Goal: Transaction & Acquisition: Obtain resource

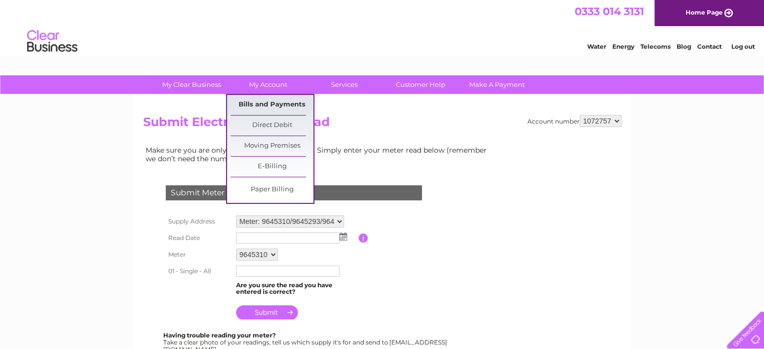
click at [264, 102] on link "Bills and Payments" at bounding box center [272, 105] width 83 height 20
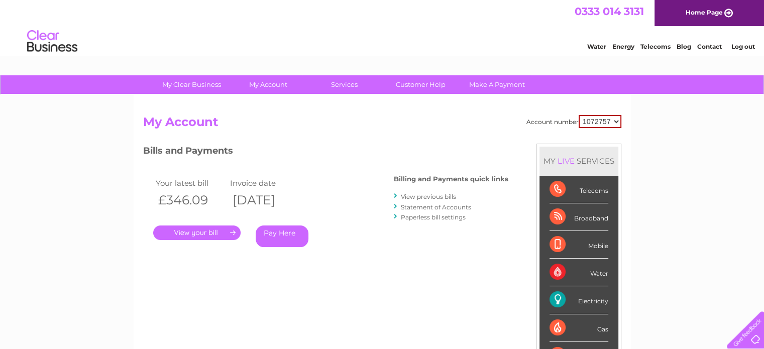
click at [421, 194] on link "View previous bills" at bounding box center [428, 197] width 55 height 8
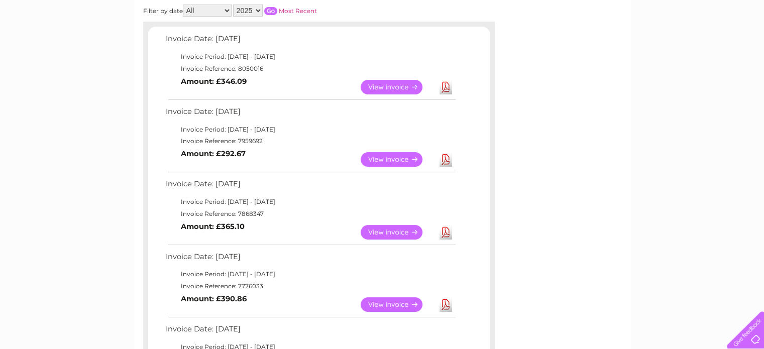
scroll to position [157, 0]
click at [445, 301] on link "Download" at bounding box center [446, 304] width 13 height 15
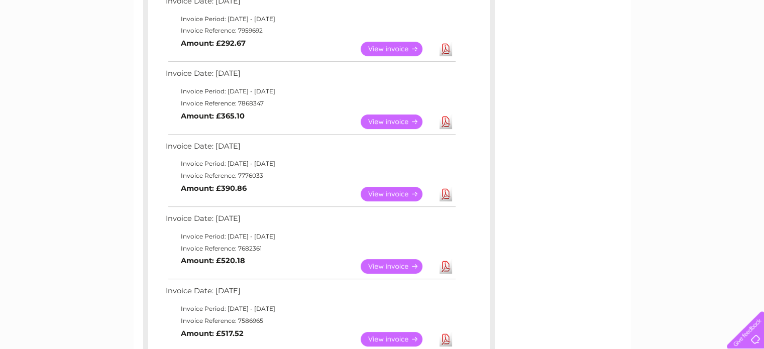
scroll to position [267, 0]
click at [557, 259] on div "Account number 1072757 Previous Invoices Download or view any of your previous …" at bounding box center [382, 224] width 497 height 793
click at [445, 263] on link "Download" at bounding box center [446, 266] width 13 height 15
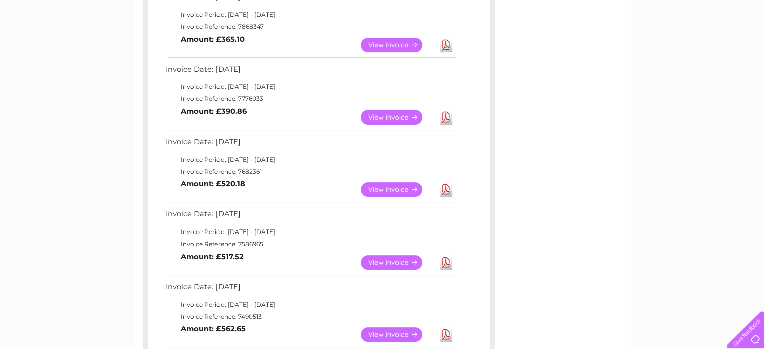
scroll to position [347, 0]
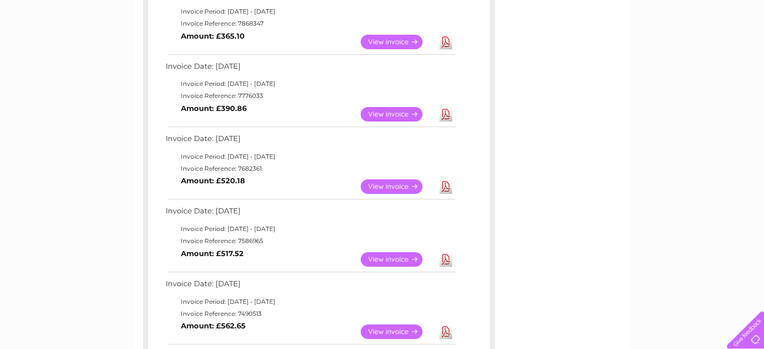
click at [447, 259] on link "Download" at bounding box center [446, 259] width 13 height 15
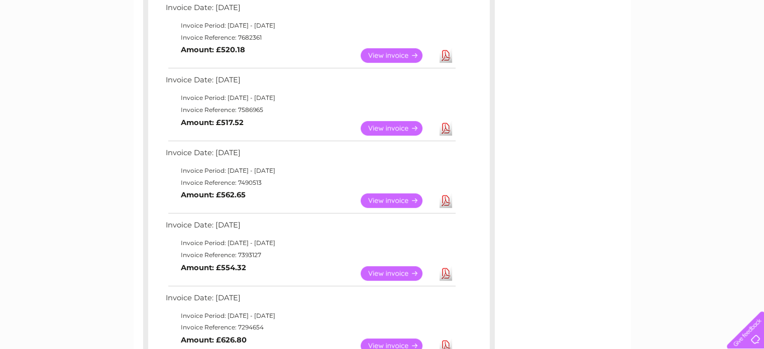
scroll to position [477, 0]
click at [444, 204] on link "Download" at bounding box center [446, 201] width 13 height 15
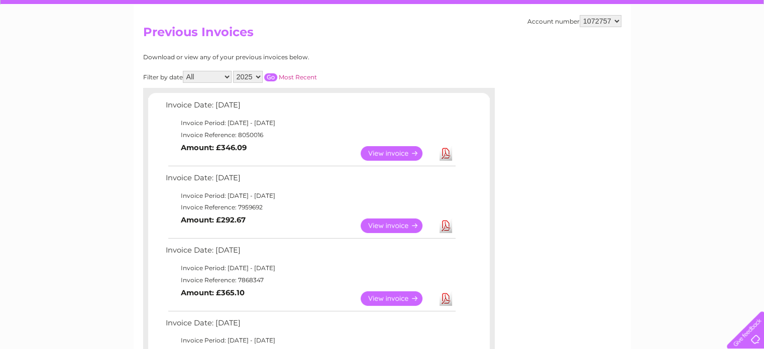
scroll to position [0, 0]
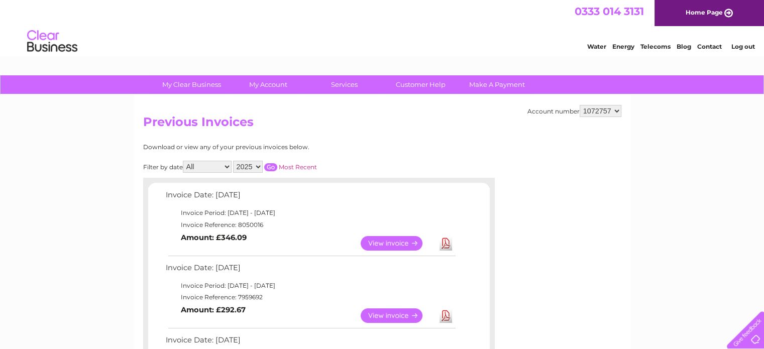
click at [259, 167] on select "2025 2024 2023 2022" at bounding box center [248, 167] width 30 height 12
select select "2024"
click at [234, 161] on select "2025 2024 2023 2022" at bounding box center [248, 167] width 30 height 12
click at [271, 167] on input "button" at bounding box center [270, 167] width 13 height 8
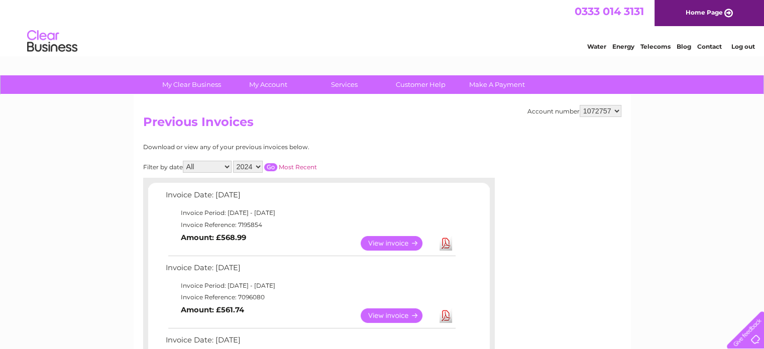
click at [243, 166] on select "2025 2024 2023 2022" at bounding box center [248, 167] width 30 height 12
click at [234, 161] on select "2025 2024 2023 2022" at bounding box center [248, 167] width 30 height 12
click at [227, 166] on select "All January February March April May June July August September October Novembe…" at bounding box center [207, 167] width 49 height 12
click at [447, 240] on link "Download" at bounding box center [446, 243] width 13 height 15
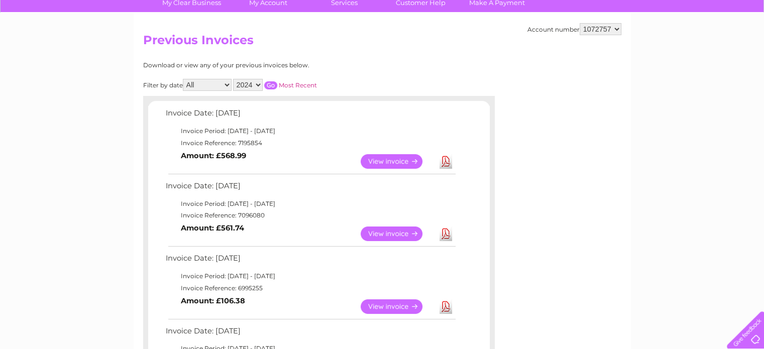
scroll to position [82, 0]
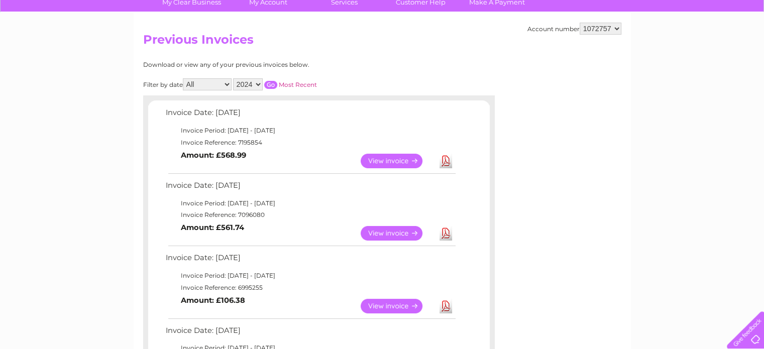
click at [443, 234] on link "Download" at bounding box center [446, 233] width 13 height 15
click at [442, 229] on link "Download" at bounding box center [446, 233] width 13 height 15
